Goal: Find specific page/section: Find specific page/section

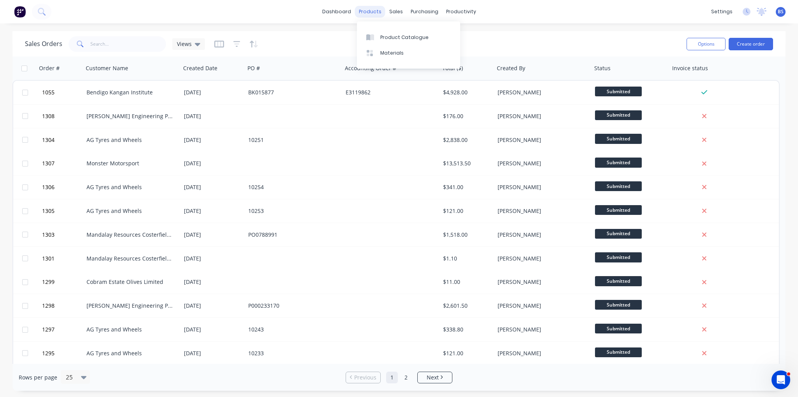
click at [368, 14] on div "products" at bounding box center [370, 12] width 30 height 12
click at [402, 12] on div "sales" at bounding box center [395, 12] width 21 height 12
click at [414, 56] on div "Customers" at bounding box center [423, 52] width 28 height 7
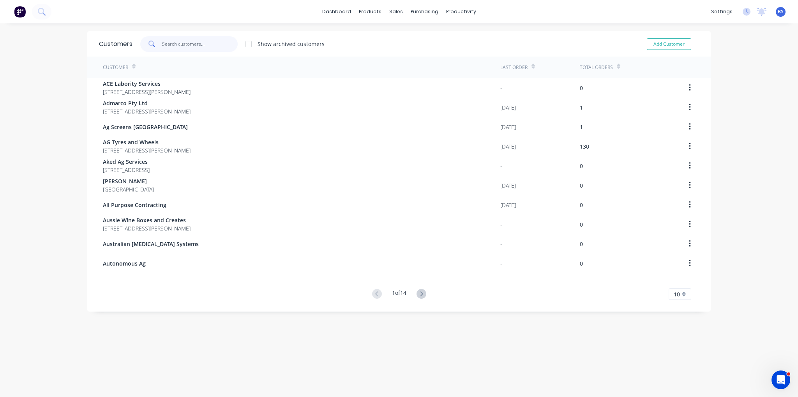
click at [185, 42] on input "text" at bounding box center [200, 44] width 76 height 16
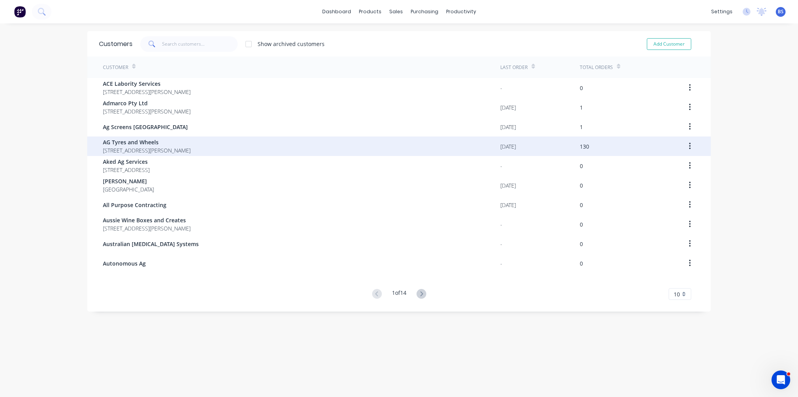
click at [186, 144] on span "AG Tyres and Wheels" at bounding box center [147, 142] width 88 height 8
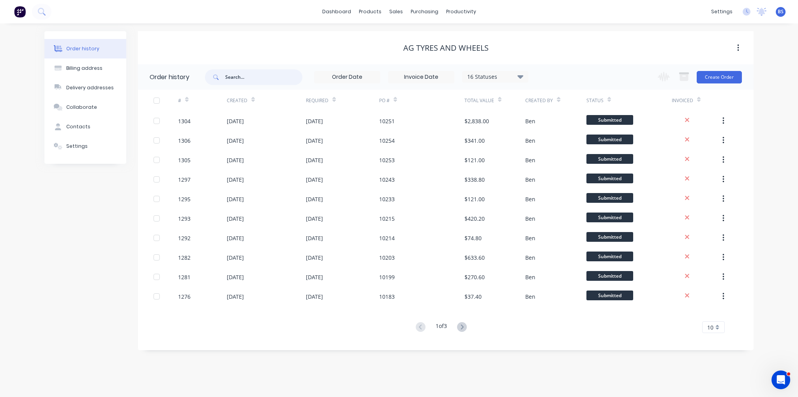
click at [254, 79] on input "text" at bounding box center [263, 77] width 77 height 16
type input "10277"
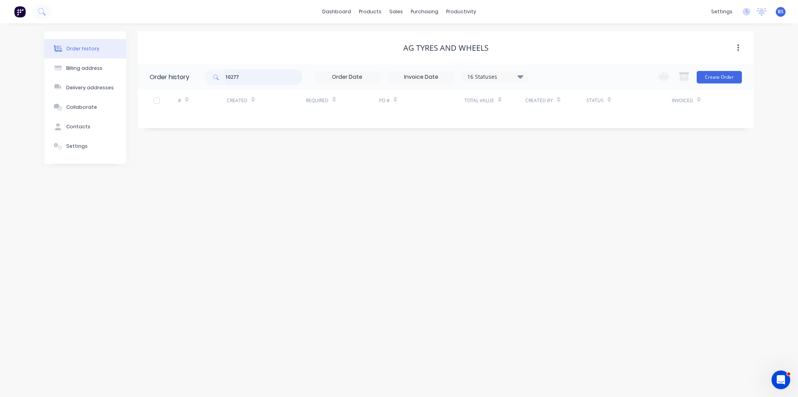
click at [254, 79] on input "10277" at bounding box center [263, 77] width 77 height 16
type input "1"
